Goal: Task Accomplishment & Management: Manage account settings

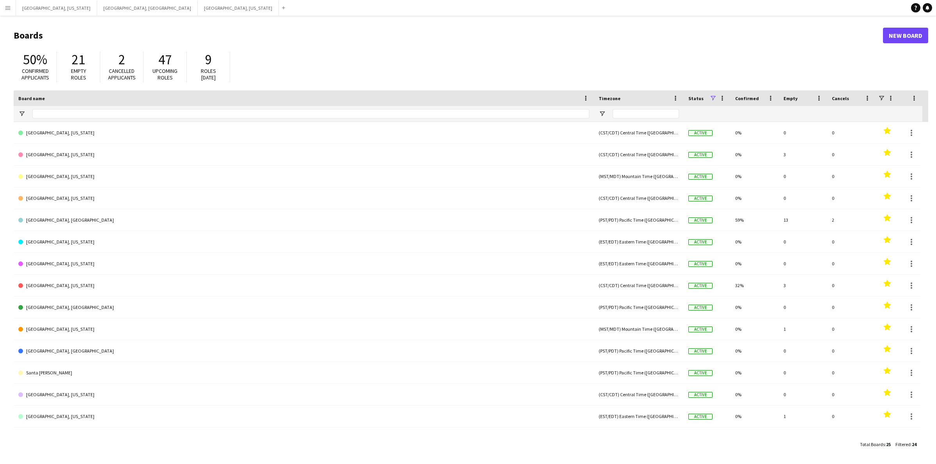
click at [3, 5] on button "Menu" at bounding box center [8, 8] width 16 height 16
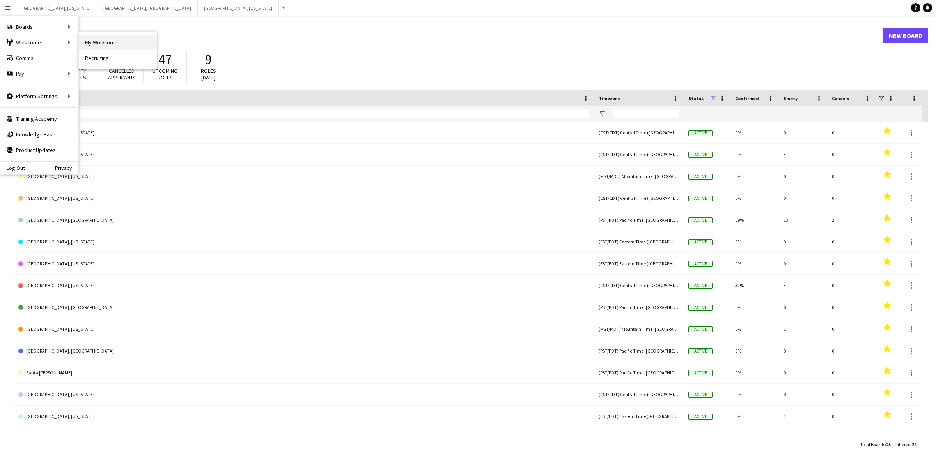
click at [104, 42] on link "My Workforce" at bounding box center [118, 43] width 78 height 16
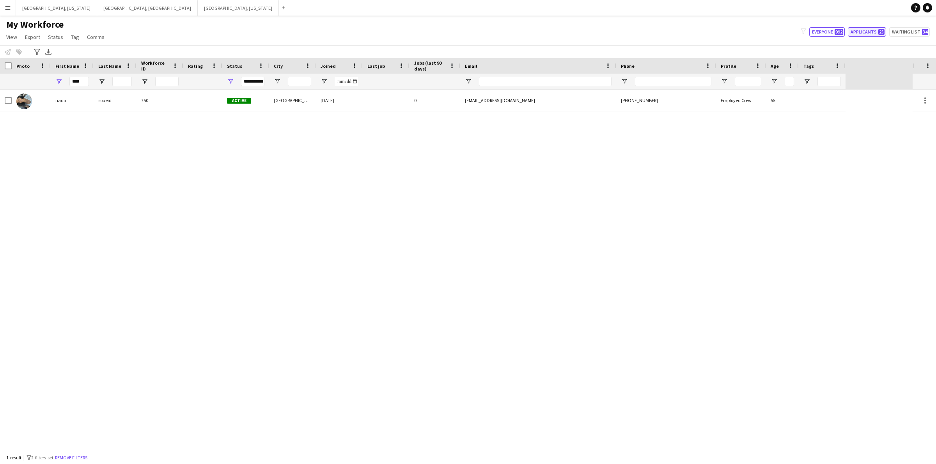
click at [872, 35] on button "Applicants 25" at bounding box center [867, 31] width 38 height 9
type input "**********"
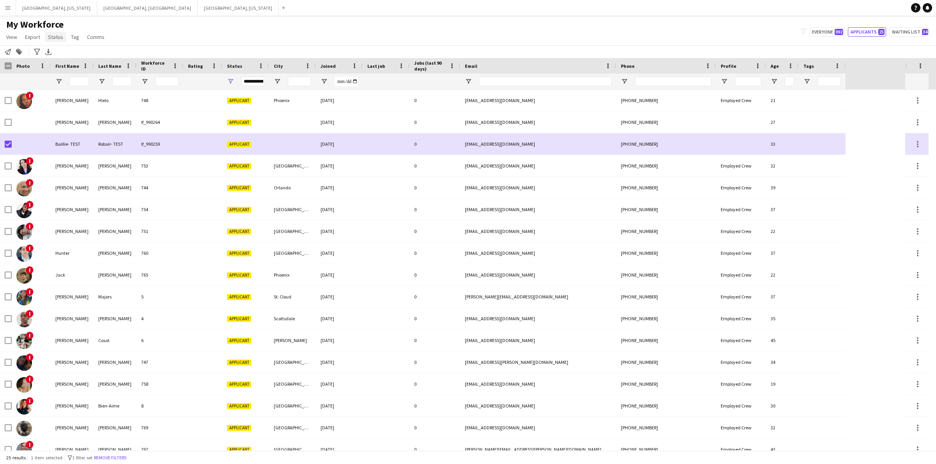
click at [54, 35] on span "Status" at bounding box center [55, 37] width 15 height 7
click at [58, 51] on span "Edit" at bounding box center [55, 53] width 9 height 7
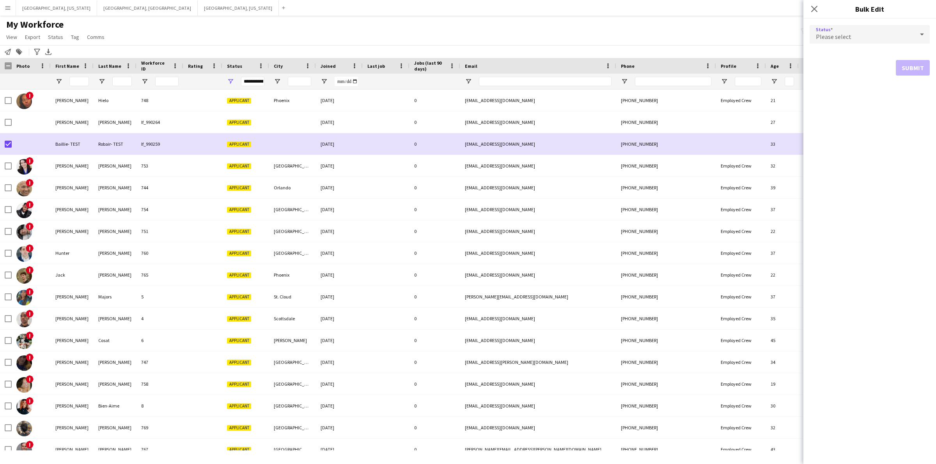
click at [858, 26] on div "Please select" at bounding box center [862, 34] width 105 height 19
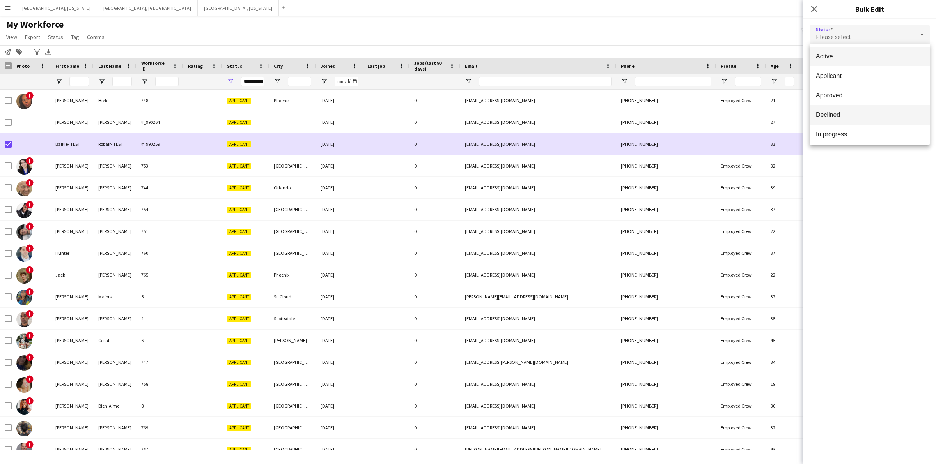
click at [844, 109] on mat-option "Declined" at bounding box center [870, 114] width 120 height 19
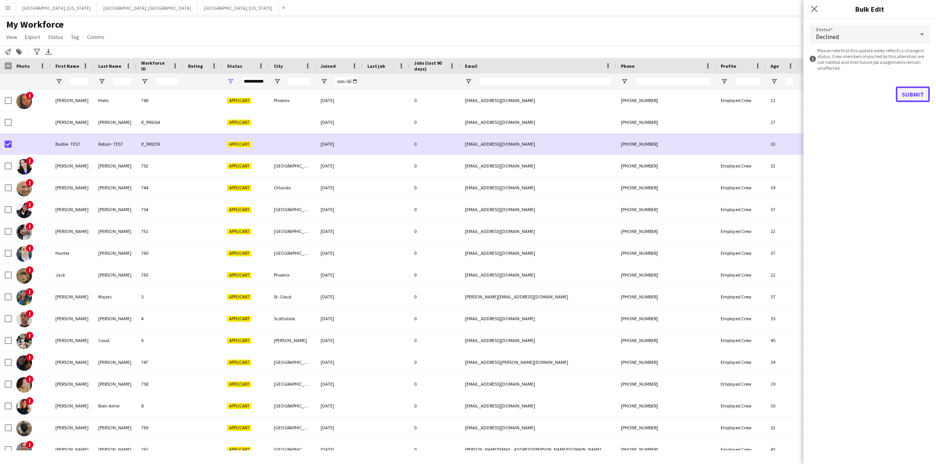
click at [920, 90] on button "Submit" at bounding box center [913, 95] width 34 height 16
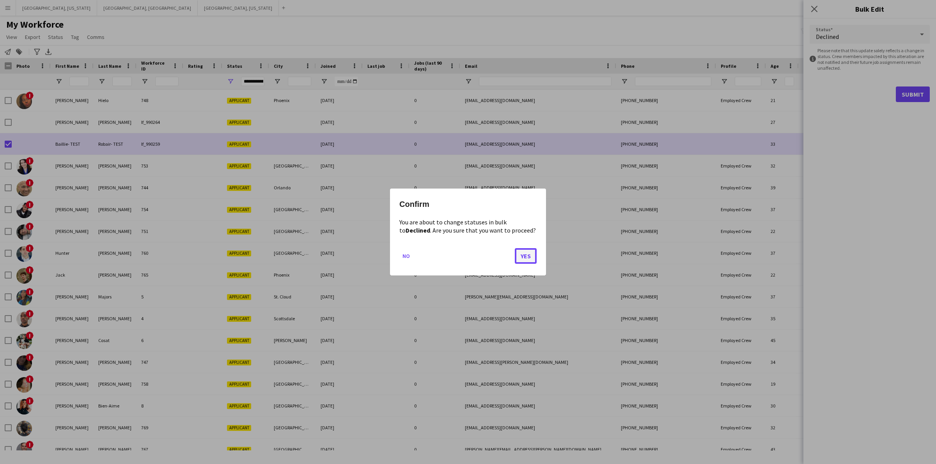
click at [521, 252] on button "Yes" at bounding box center [526, 256] width 22 height 16
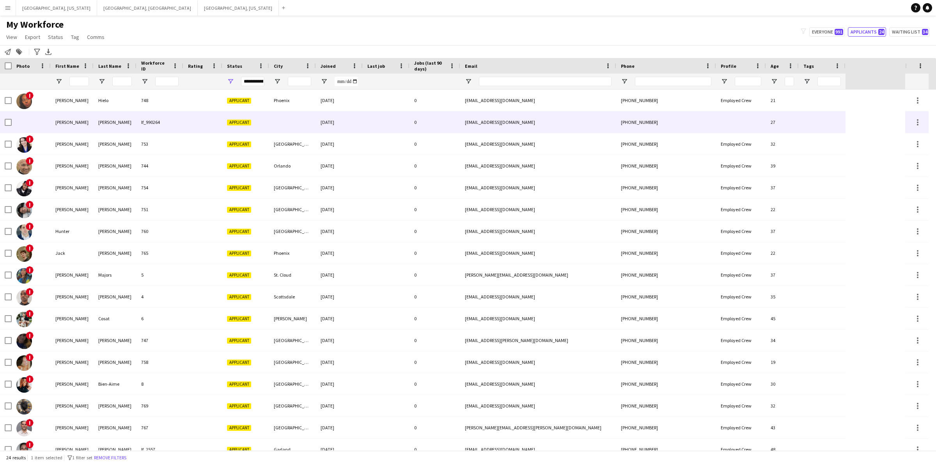
click at [81, 121] on div "[PERSON_NAME]" at bounding box center [72, 122] width 43 height 21
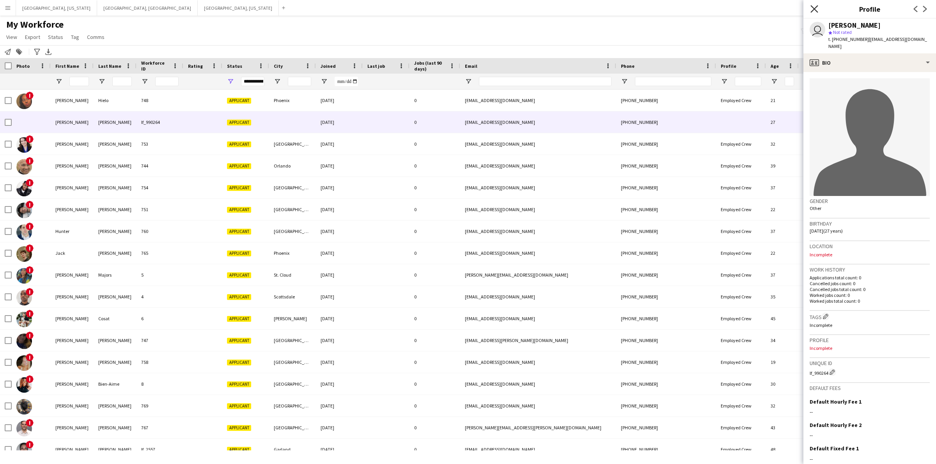
click at [814, 11] on icon "Close pop-in" at bounding box center [813, 8] width 7 height 7
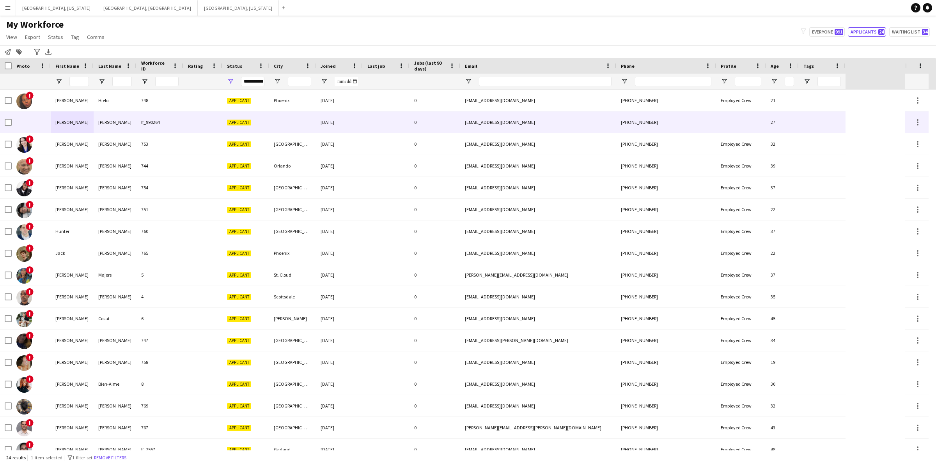
click at [122, 123] on div "[PERSON_NAME]" at bounding box center [115, 122] width 43 height 21
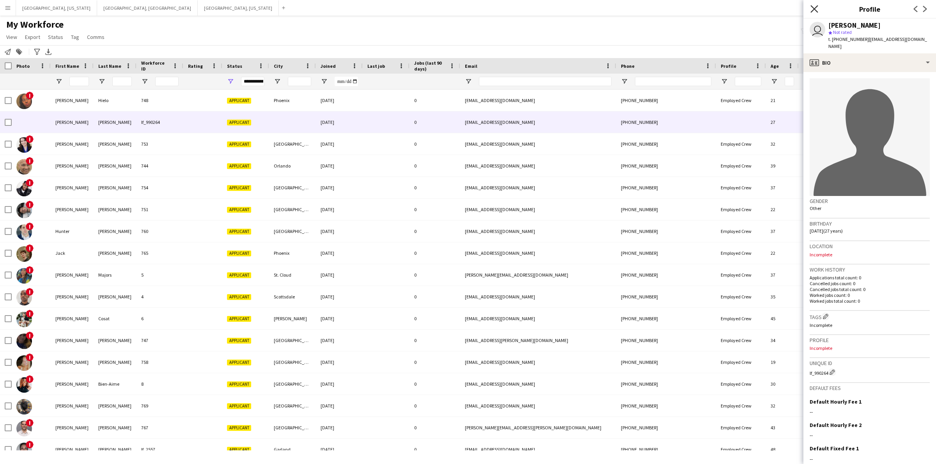
click at [812, 9] on icon "Close pop-in" at bounding box center [813, 8] width 7 height 7
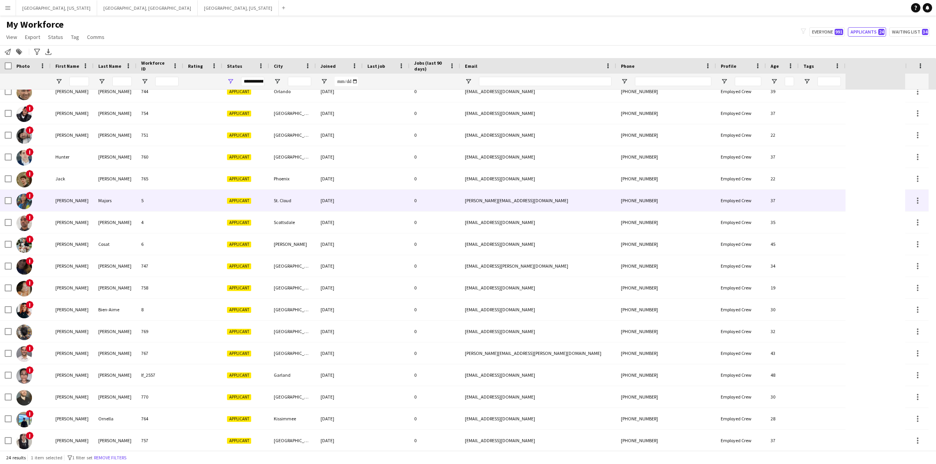
scroll to position [163, 0]
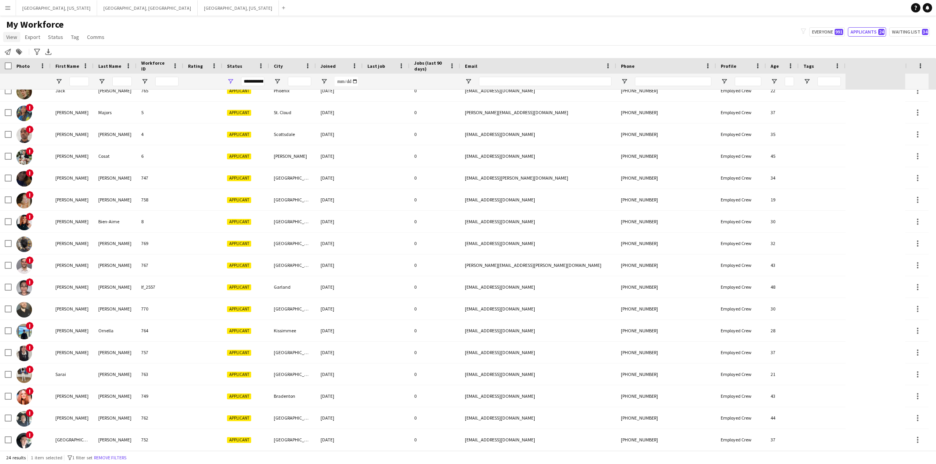
click at [14, 40] on link "View" at bounding box center [11, 37] width 17 height 10
click at [34, 78] on span "Customise view" at bounding box center [28, 76] width 37 height 7
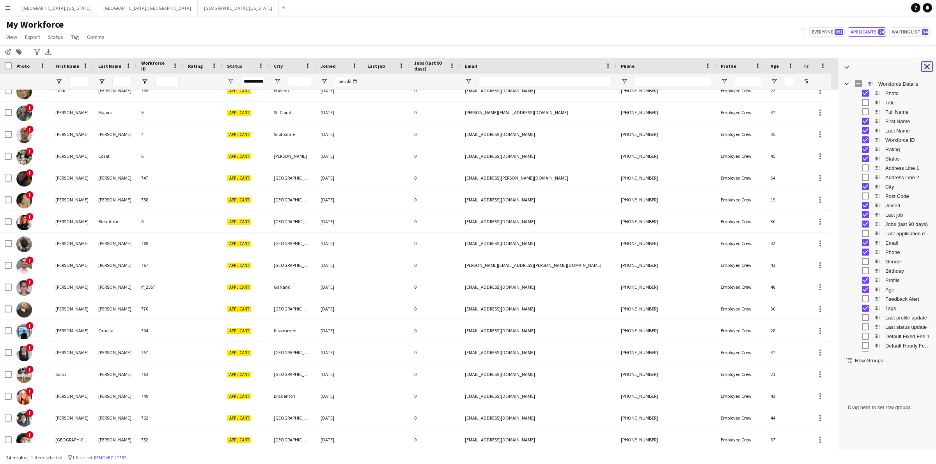
click at [927, 64] on app-icon "Close tool panel" at bounding box center [926, 66] width 5 height 5
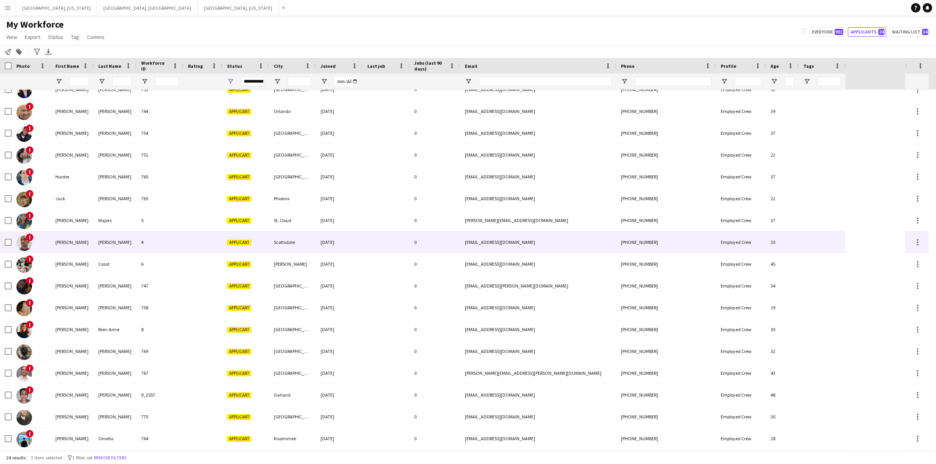
scroll to position [0, 0]
